Goal: Transaction & Acquisition: Purchase product/service

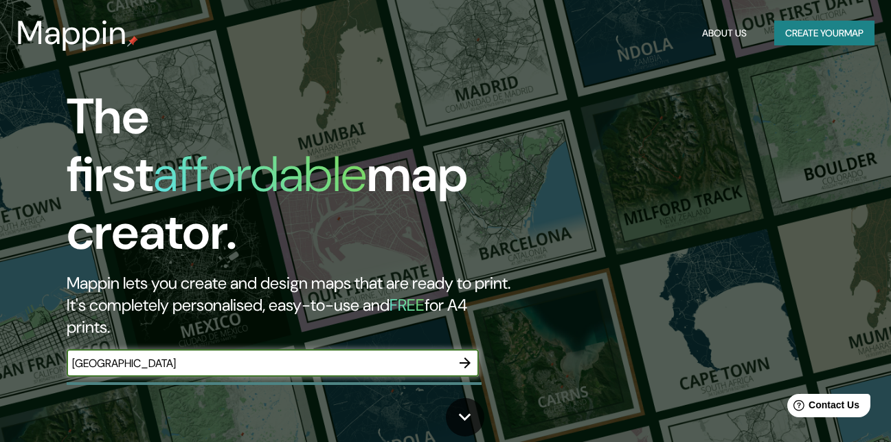
type input "[GEOGRAPHIC_DATA]"
click at [469, 355] on icon "button" at bounding box center [465, 363] width 16 height 16
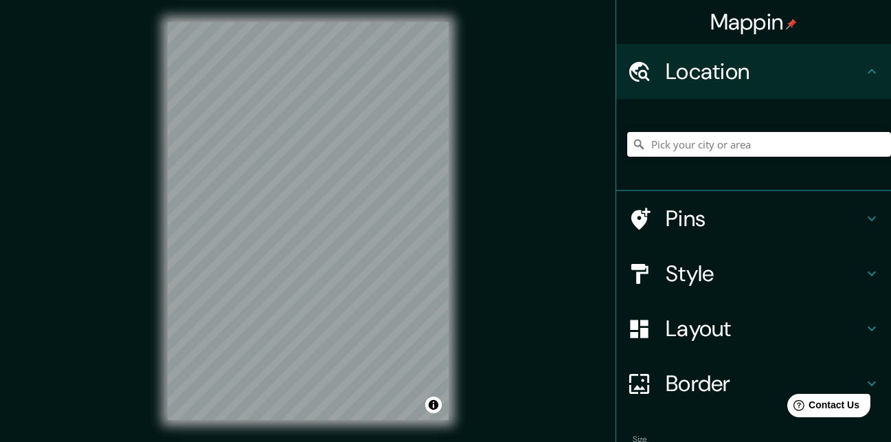
click at [686, 146] on input "Pick your city or area" at bounding box center [759, 144] width 264 height 25
click at [681, 146] on input "Pick your city or area" at bounding box center [759, 144] width 264 height 25
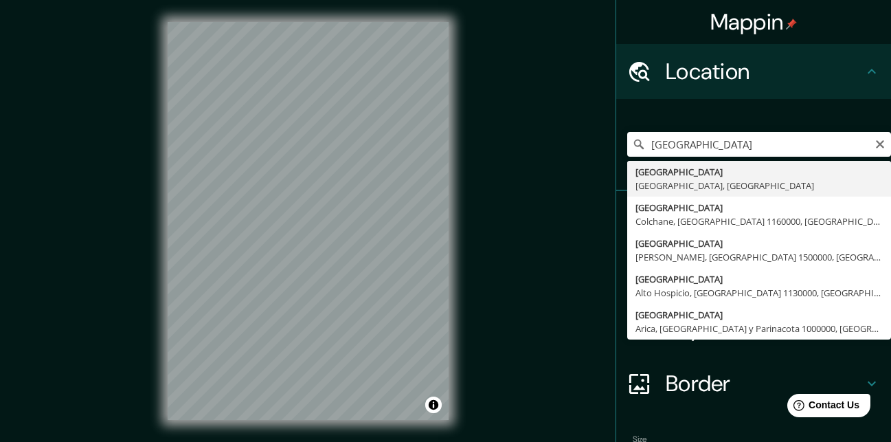
type input "[GEOGRAPHIC_DATA], [GEOGRAPHIC_DATA], [GEOGRAPHIC_DATA]"
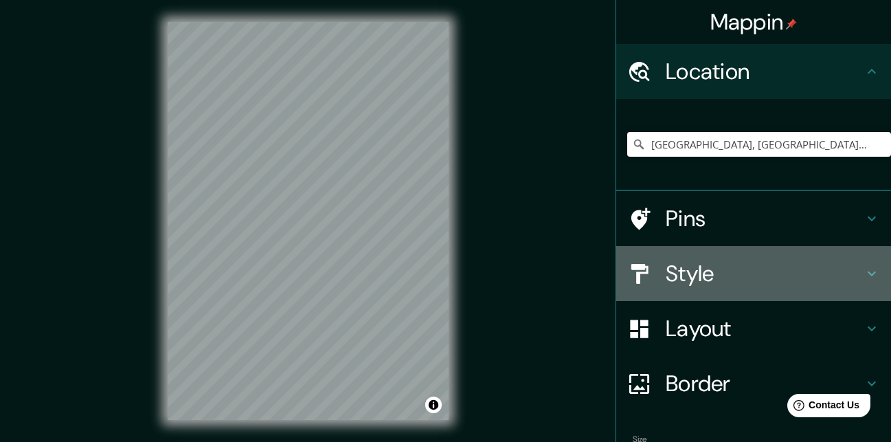
click at [870, 274] on div "Style" at bounding box center [753, 273] width 275 height 55
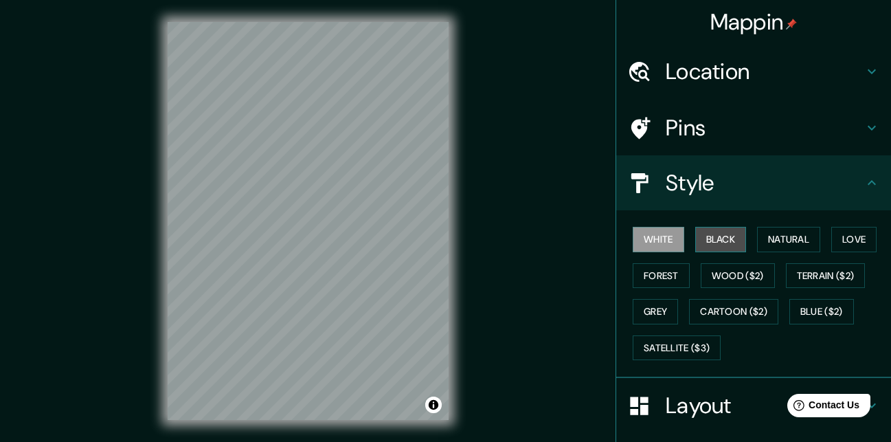
click at [715, 245] on button "Black" at bounding box center [721, 239] width 52 height 25
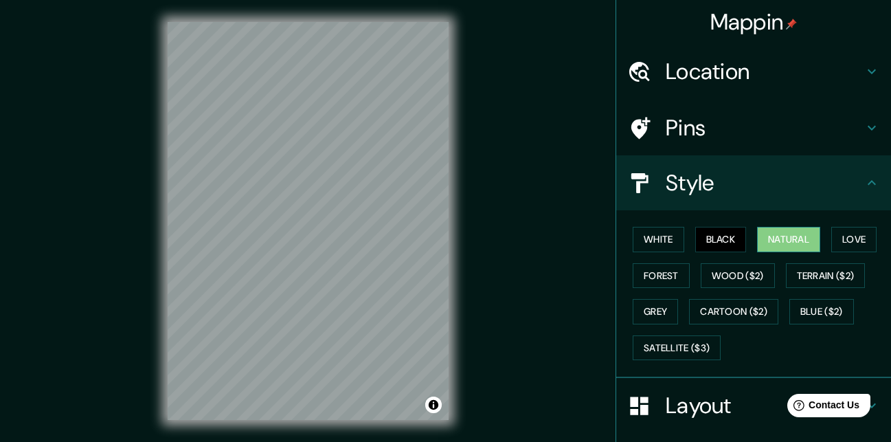
click at [757, 236] on button "Natural" at bounding box center [788, 239] width 63 height 25
click at [834, 237] on button "Love" at bounding box center [854, 239] width 45 height 25
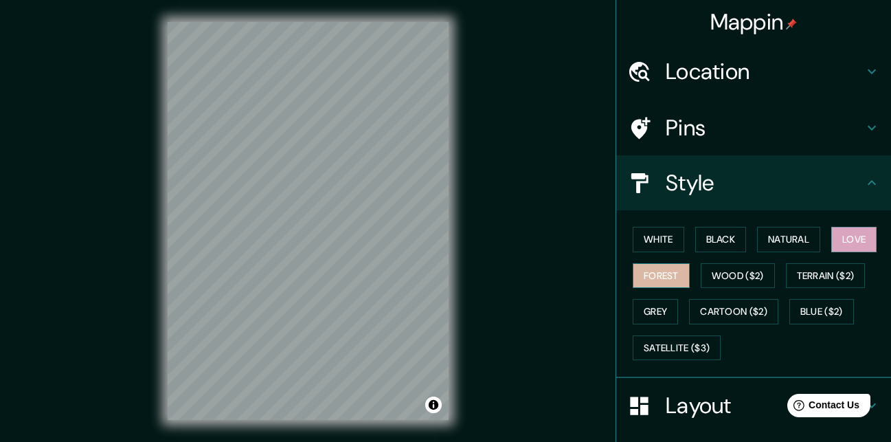
click at [652, 267] on button "Forest" at bounding box center [661, 275] width 57 height 25
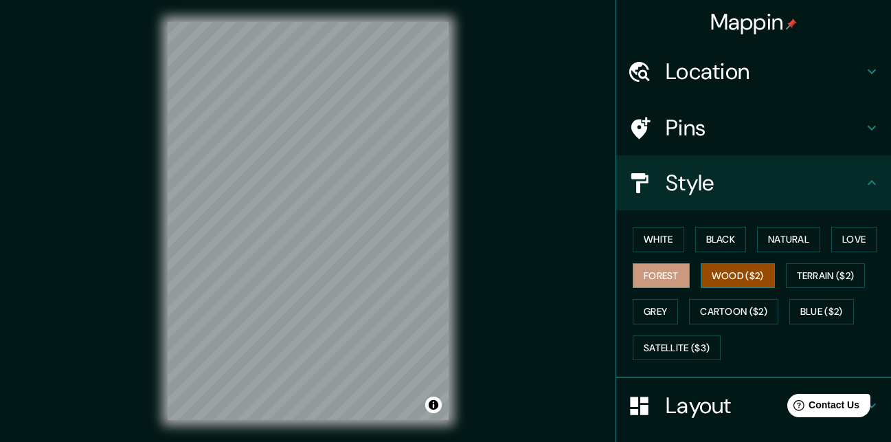
click at [708, 274] on button "Wood ($2)" at bounding box center [738, 275] width 74 height 25
click at [803, 277] on button "Terrain ($2)" at bounding box center [826, 275] width 80 height 25
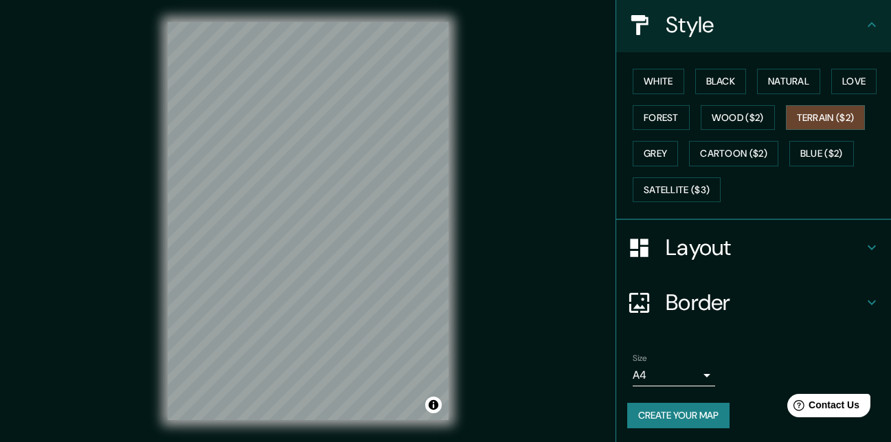
scroll to position [161, 0]
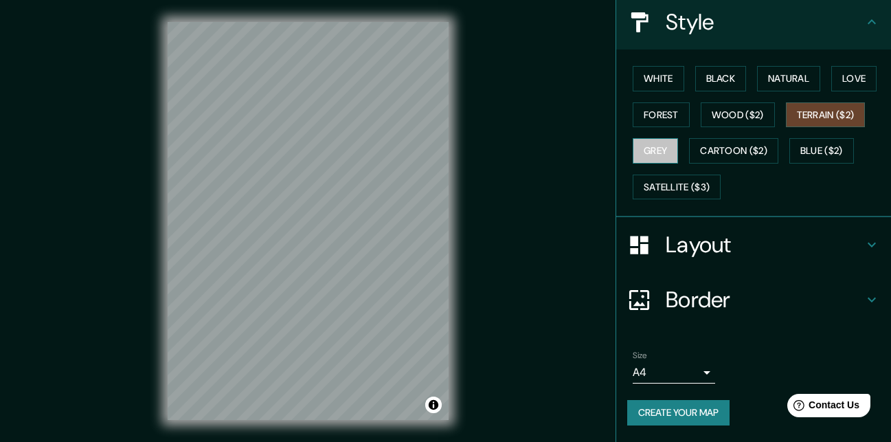
click at [647, 153] on button "Grey" at bounding box center [655, 150] width 45 height 25
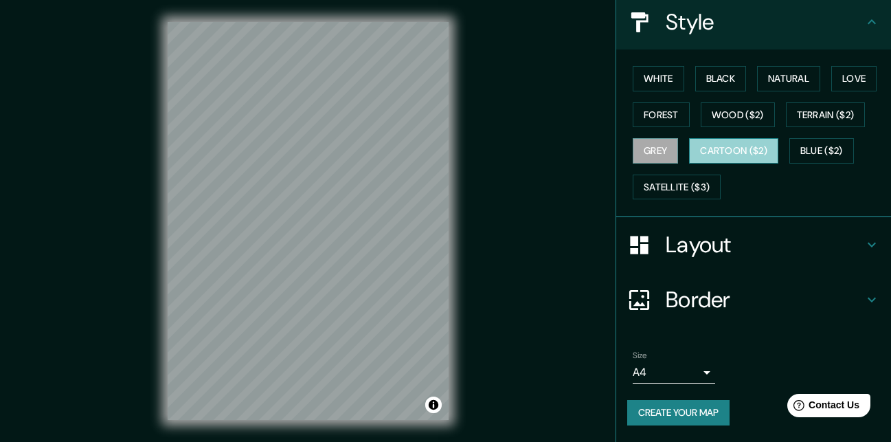
click at [748, 146] on button "Cartoon ($2)" at bounding box center [733, 150] width 89 height 25
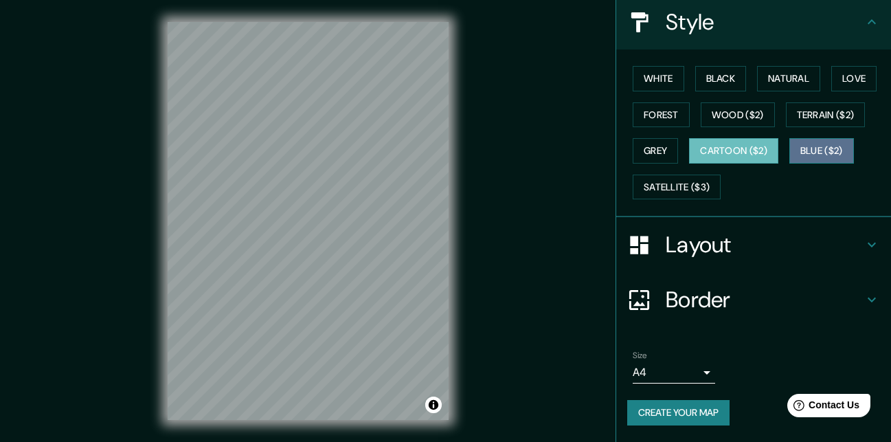
click at [806, 156] on button "Blue ($2)" at bounding box center [822, 150] width 65 height 25
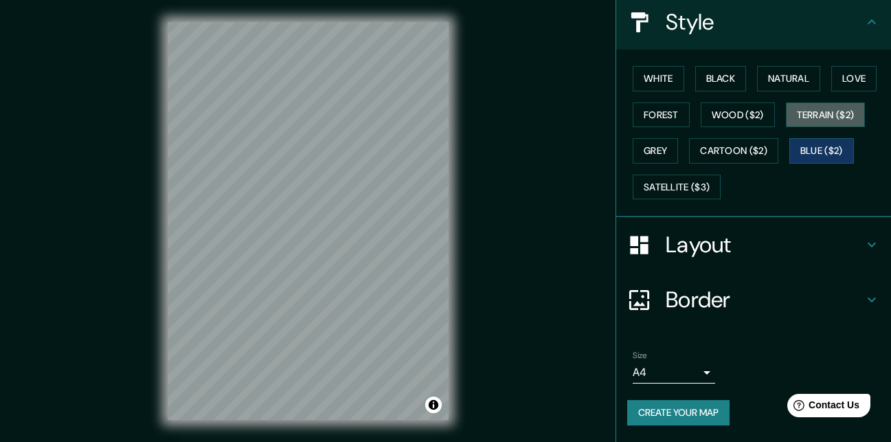
drag, startPoint x: 801, startPoint y: 125, endPoint x: 783, endPoint y: 137, distance: 22.3
click at [801, 125] on button "Terrain ($2)" at bounding box center [826, 114] width 80 height 25
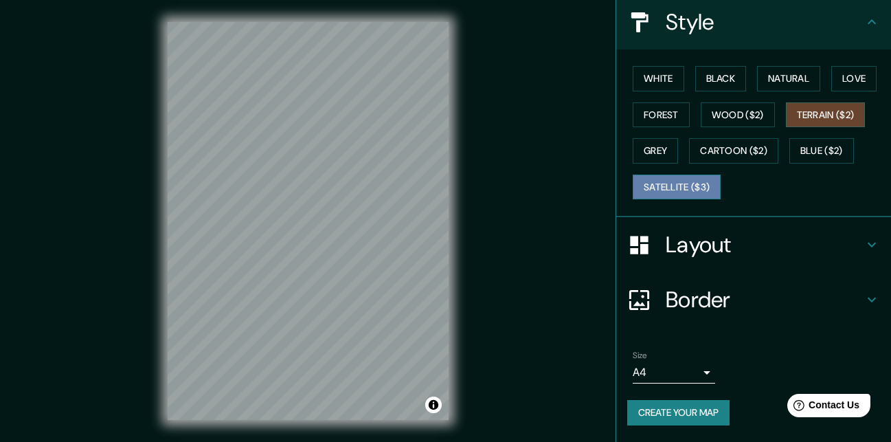
click at [662, 188] on button "Satellite ($3)" at bounding box center [677, 187] width 88 height 25
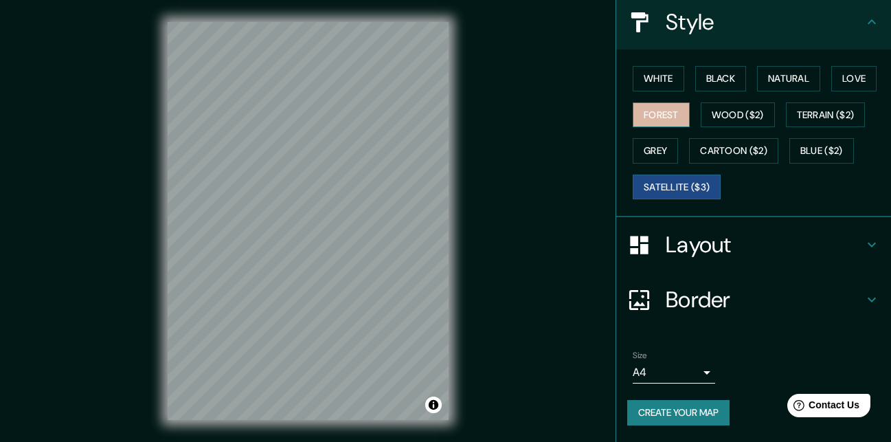
click at [645, 114] on button "Forest" at bounding box center [661, 114] width 57 height 25
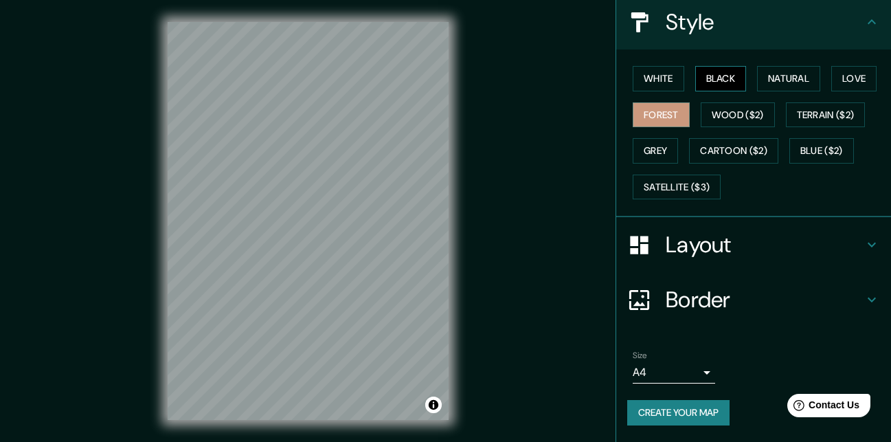
click at [704, 70] on button "Black" at bounding box center [721, 78] width 52 height 25
click at [722, 304] on h4 "Border" at bounding box center [765, 299] width 198 height 27
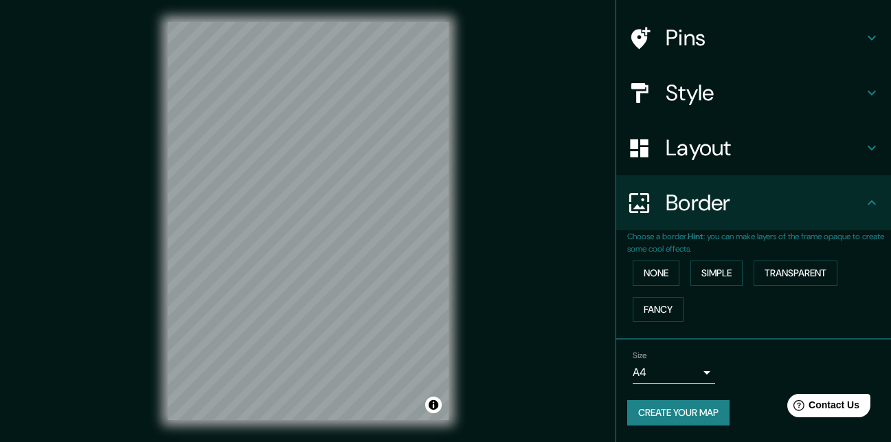
scroll to position [90, 0]
click at [710, 282] on button "Simple" at bounding box center [717, 272] width 52 height 25
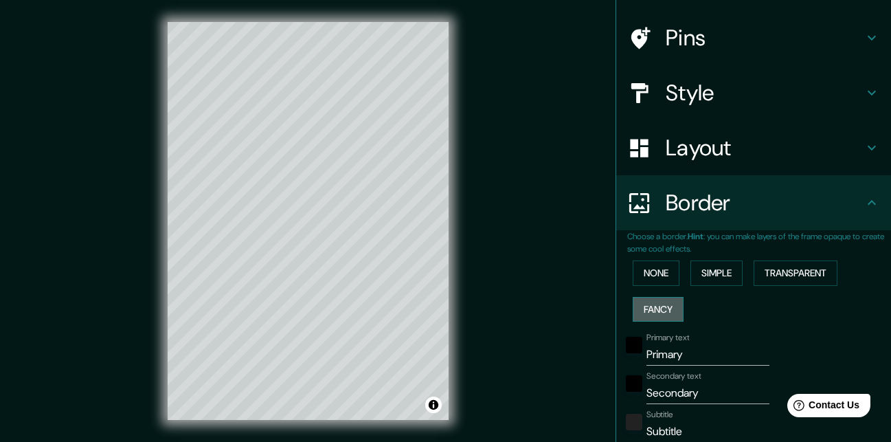
click at [665, 313] on button "Fancy" at bounding box center [658, 309] width 51 height 25
click at [772, 272] on button "Transparent" at bounding box center [796, 272] width 84 height 25
click at [730, 278] on button "Simple" at bounding box center [717, 272] width 52 height 25
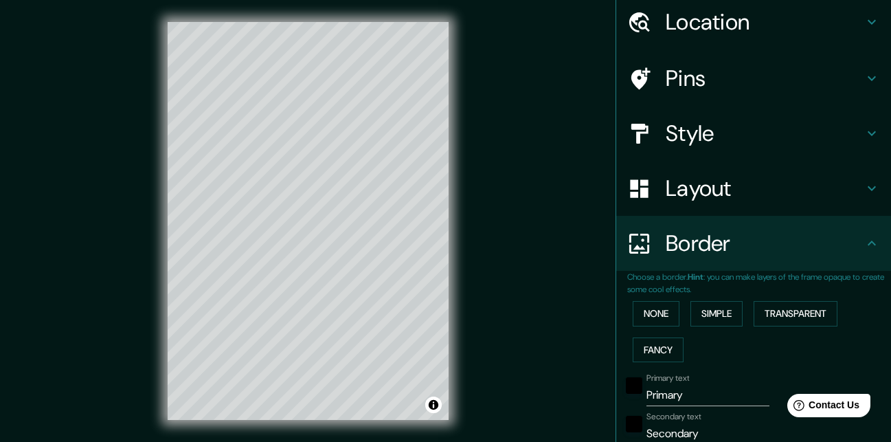
scroll to position [21, 0]
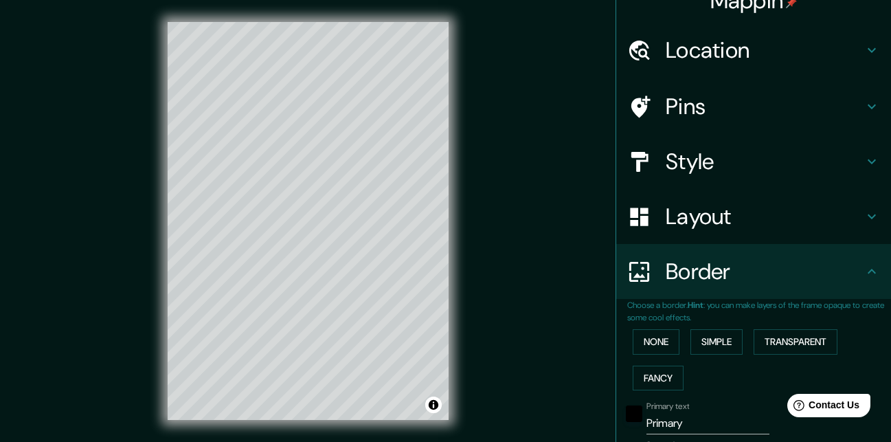
click at [732, 233] on div "Layout" at bounding box center [753, 216] width 275 height 55
type input "164"
type input "33"
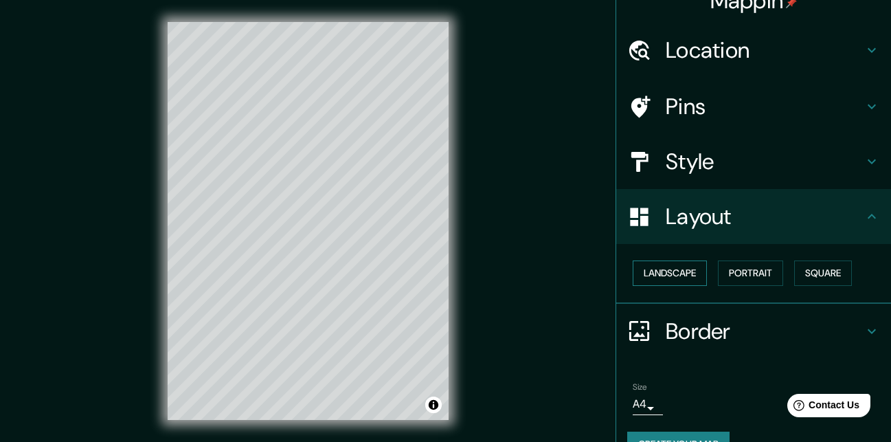
click at [682, 278] on button "Landscape" at bounding box center [670, 272] width 74 height 25
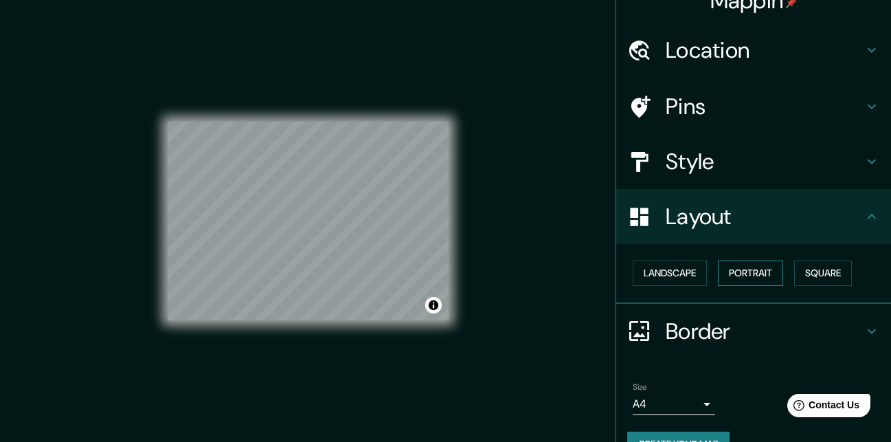
click at [724, 273] on button "Portrait" at bounding box center [750, 272] width 65 height 25
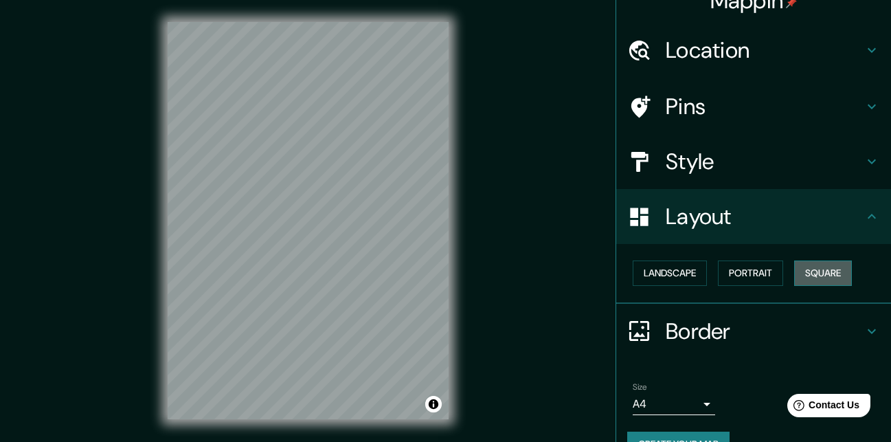
click at [794, 265] on button "Square" at bounding box center [823, 272] width 58 height 25
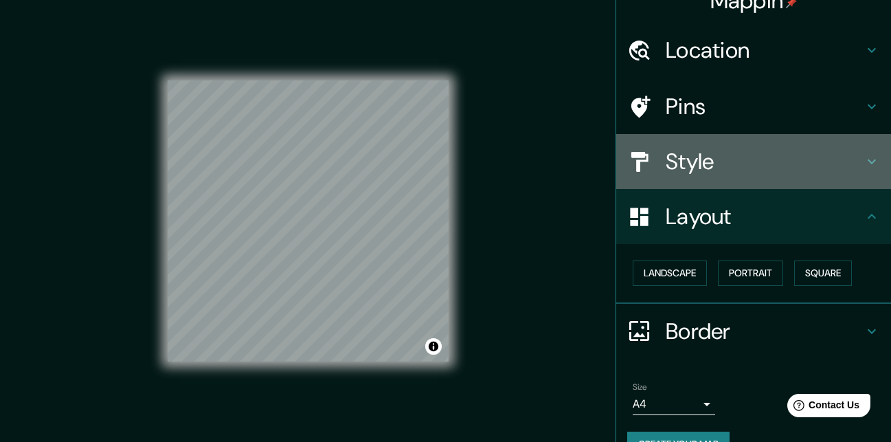
click at [823, 151] on h4 "Style" at bounding box center [765, 161] width 198 height 27
